Goal: Use online tool/utility: Utilize a website feature to perform a specific function

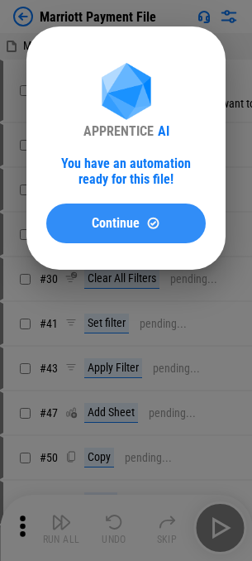
click at [107, 224] on span "Continue" at bounding box center [116, 223] width 48 height 13
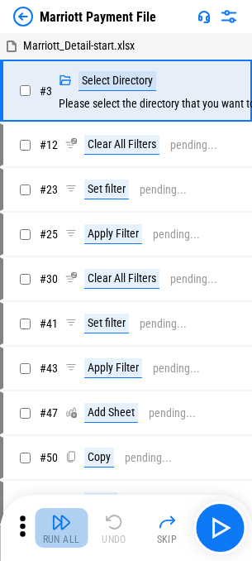
click at [50, 528] on button "Run All" at bounding box center [61, 528] width 53 height 40
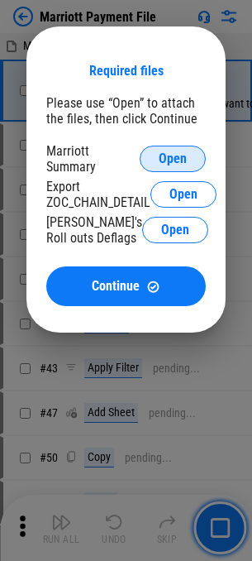
click at [190, 151] on button "Open" at bounding box center [173, 159] width 66 height 26
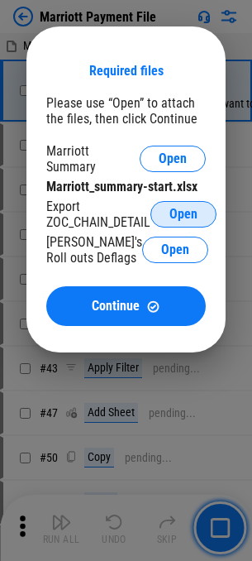
click at [156, 214] on button "Open" at bounding box center [184, 214] width 66 height 26
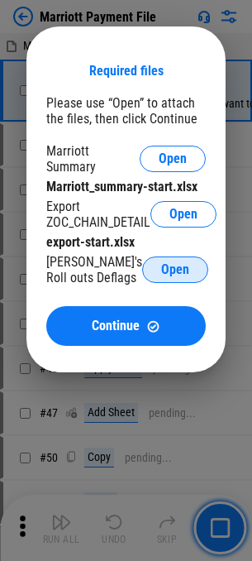
click at [142, 272] on button "Open" at bounding box center [175, 270] width 66 height 26
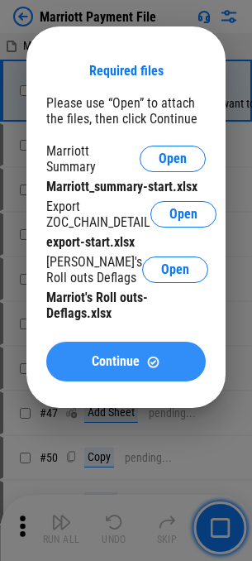
click at [126, 368] on span "Continue" at bounding box center [116, 361] width 48 height 13
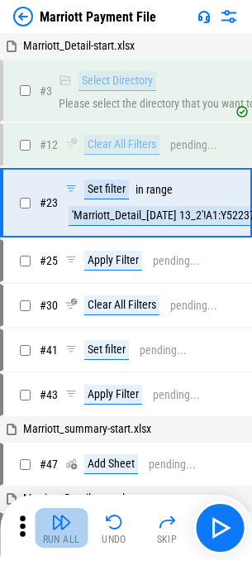
click at [72, 525] on button "Run All" at bounding box center [61, 528] width 53 height 40
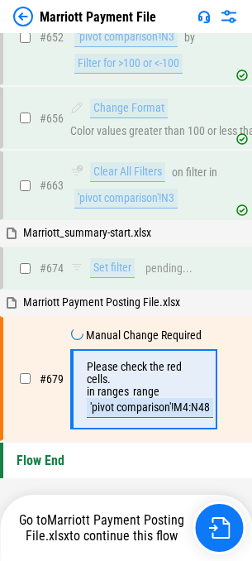
scroll to position [10105, 0]
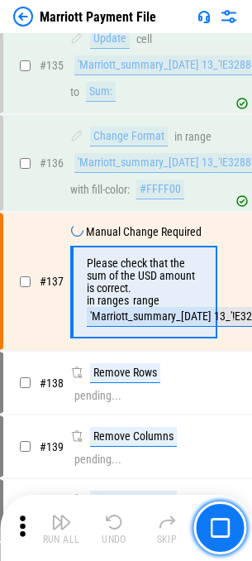
scroll to position [2779, 0]
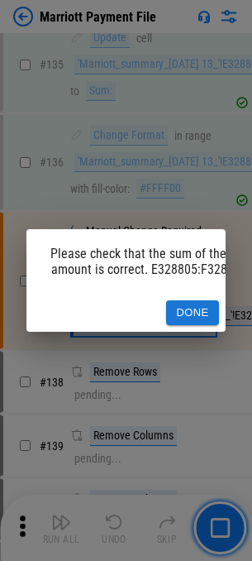
click at [200, 306] on button "Done" at bounding box center [192, 314] width 53 height 26
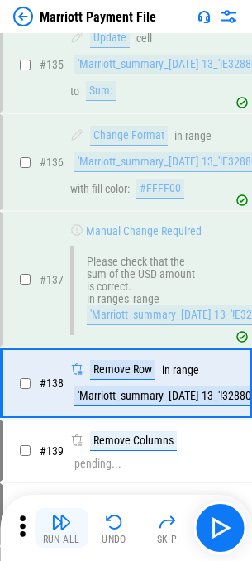
click at [58, 535] on div "Run All" at bounding box center [61, 540] width 37 height 10
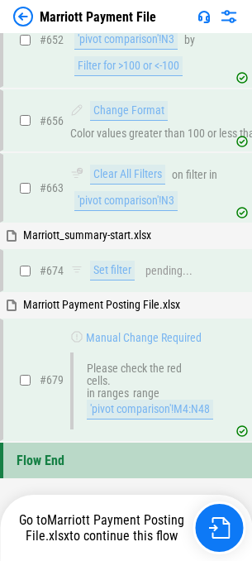
scroll to position [10105, 0]
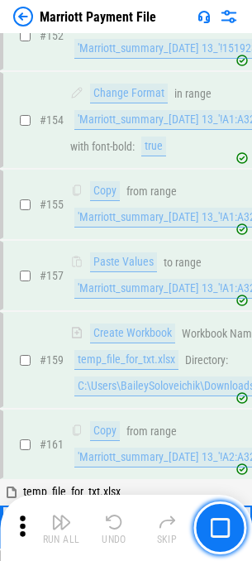
scroll to position [4049, 0]
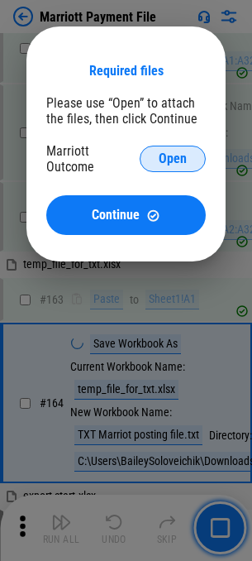
click at [171, 152] on span "Open" at bounding box center [173, 158] width 28 height 13
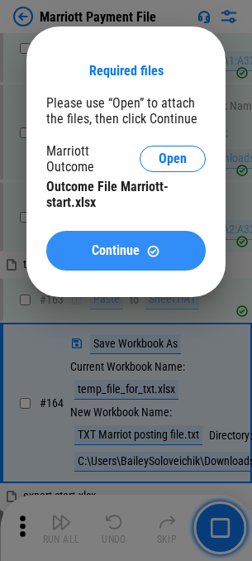
click at [132, 244] on span "Continue" at bounding box center [116, 250] width 48 height 13
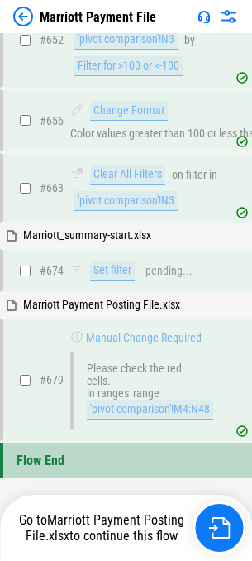
scroll to position [10105, 0]
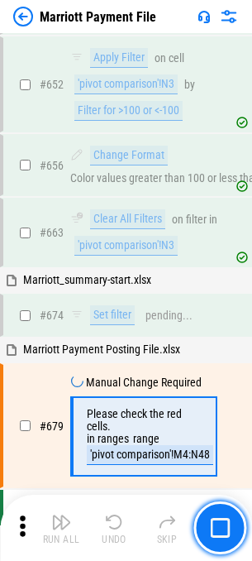
scroll to position [10107, 0]
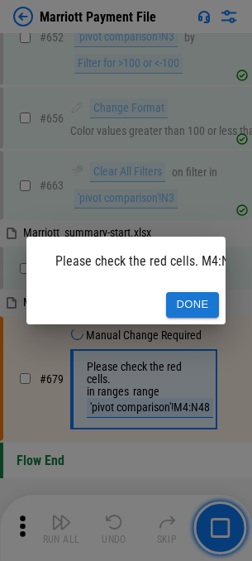
click at [190, 293] on button "Done" at bounding box center [192, 305] width 53 height 26
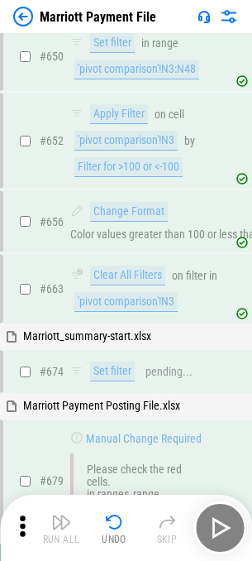
scroll to position [9939, 0]
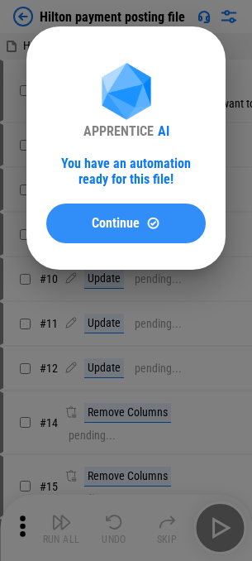
click at [116, 230] on span "Continue" at bounding box center [116, 223] width 48 height 13
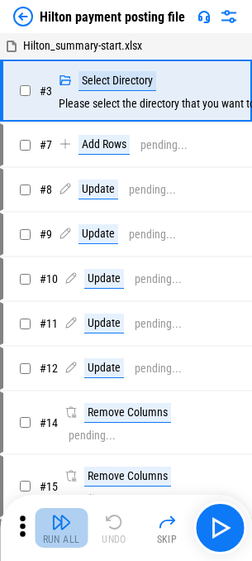
click at [69, 528] on img "button" at bounding box center [61, 522] width 20 height 20
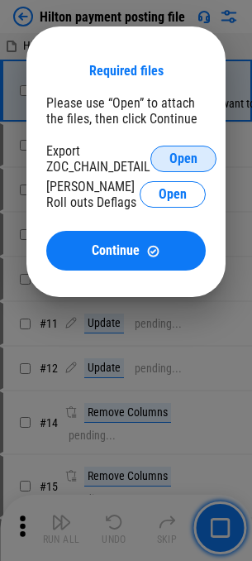
click at [180, 155] on span "Open" at bounding box center [184, 158] width 28 height 13
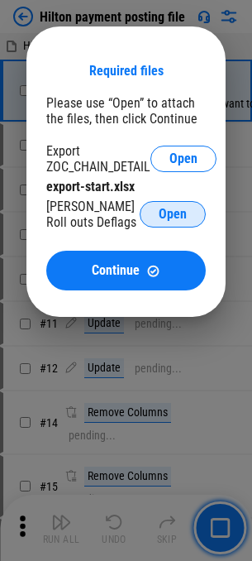
click at [198, 216] on button "Open" at bounding box center [173, 214] width 66 height 26
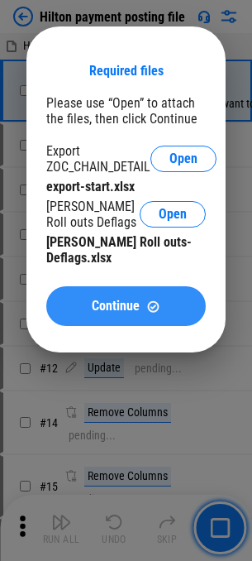
click at [171, 300] on div "Continue" at bounding box center [126, 307] width 120 height 14
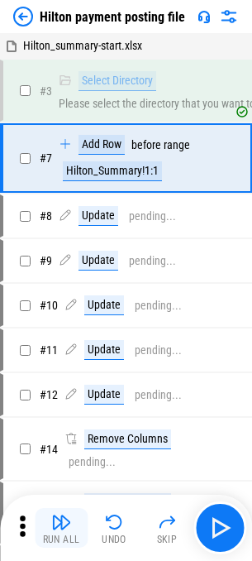
click at [62, 542] on div "Run All" at bounding box center [61, 540] width 37 height 10
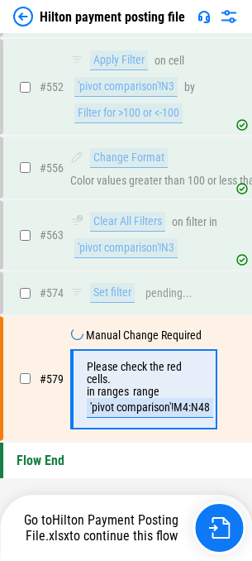
scroll to position [8559, 0]
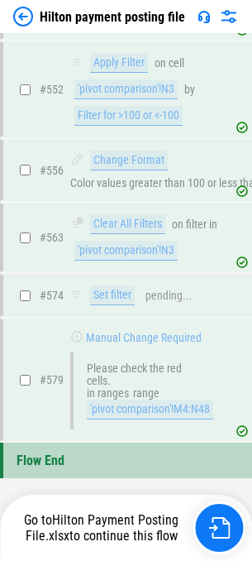
scroll to position [8559, 0]
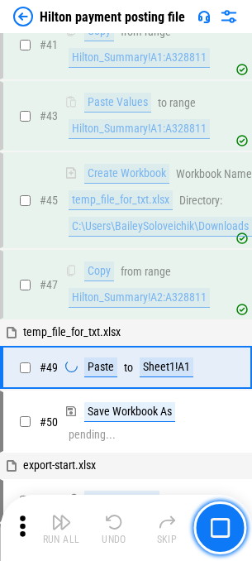
scroll to position [1979, 0]
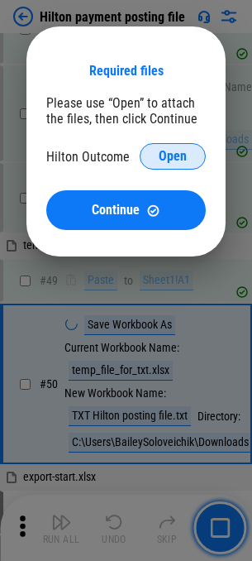
click at [165, 159] on span "Open" at bounding box center [173, 156] width 28 height 13
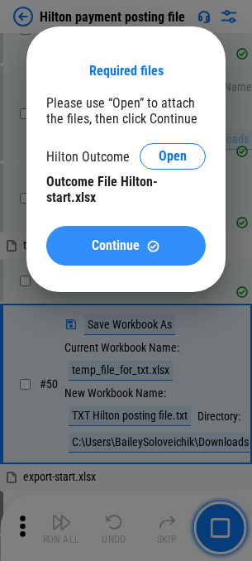
click at [156, 226] on button "Continue" at bounding box center [126, 246] width 160 height 40
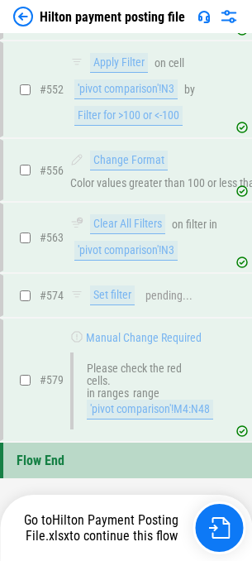
scroll to position [8559, 0]
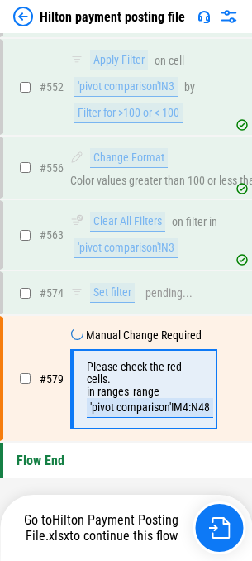
scroll to position [8559, 0]
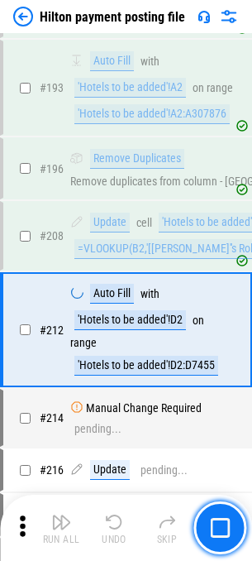
scroll to position [4762, 0]
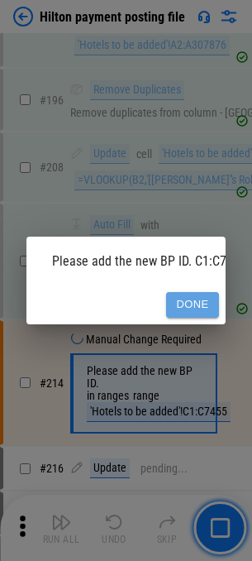
click at [205, 296] on button "Done" at bounding box center [192, 305] width 53 height 26
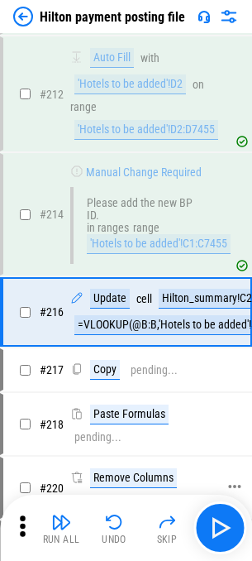
scroll to position [4980, 0]
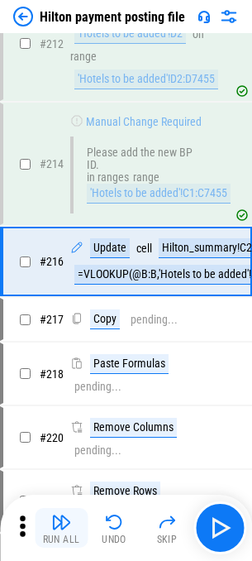
click at [62, 535] on div "Run All" at bounding box center [61, 540] width 37 height 10
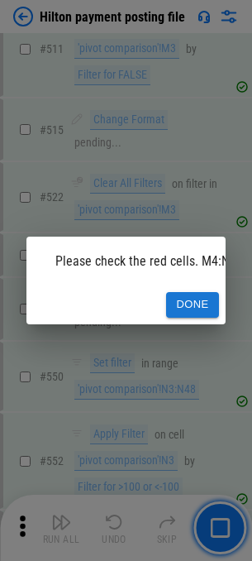
scroll to position [8071, 0]
click at [160, 295] on div "Done" at bounding box center [126, 305] width 200 height 39
click at [182, 297] on button "Done" at bounding box center [192, 305] width 53 height 26
